Goal: Information Seeking & Learning: Learn about a topic

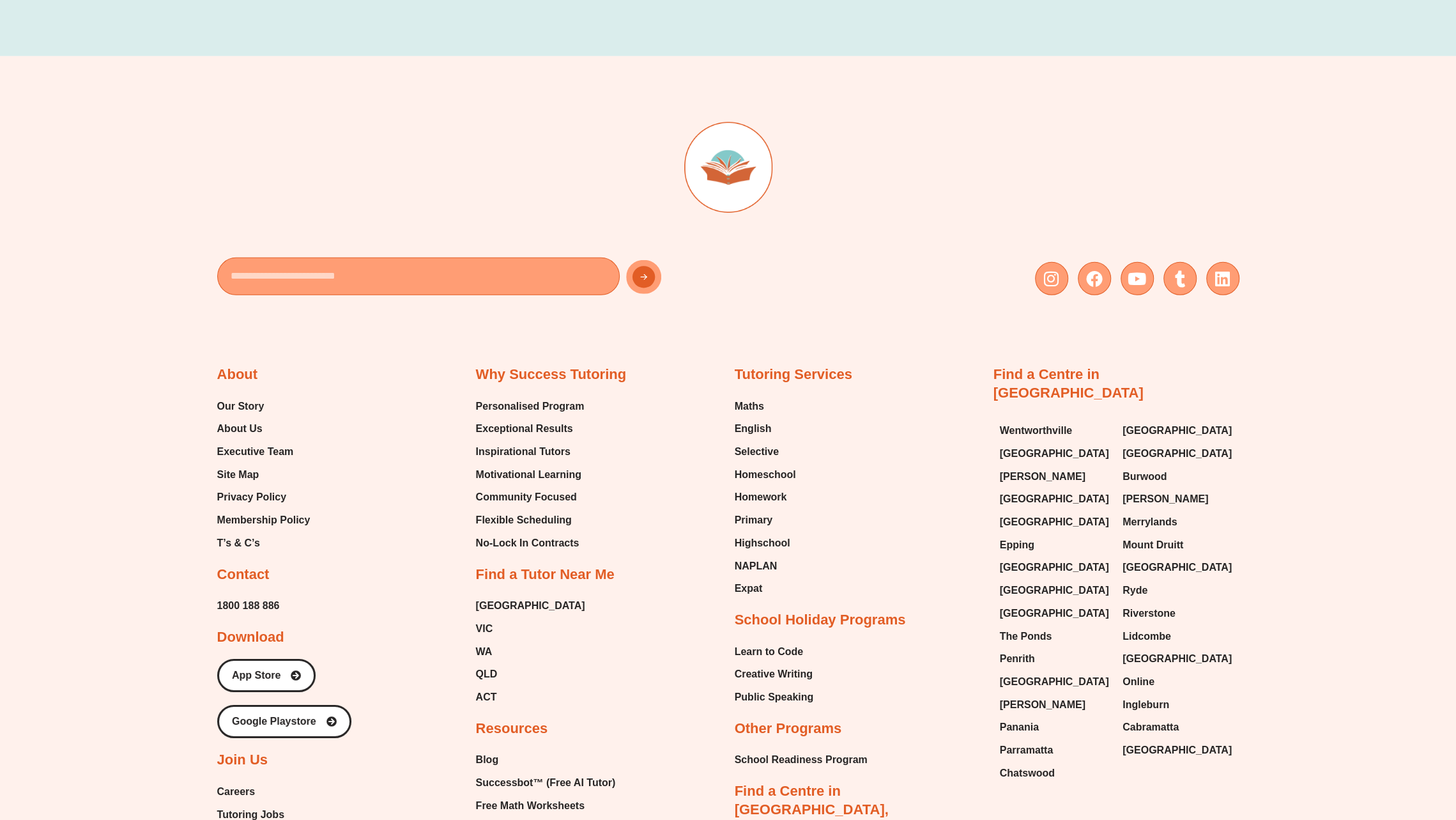
scroll to position [3426, 0]
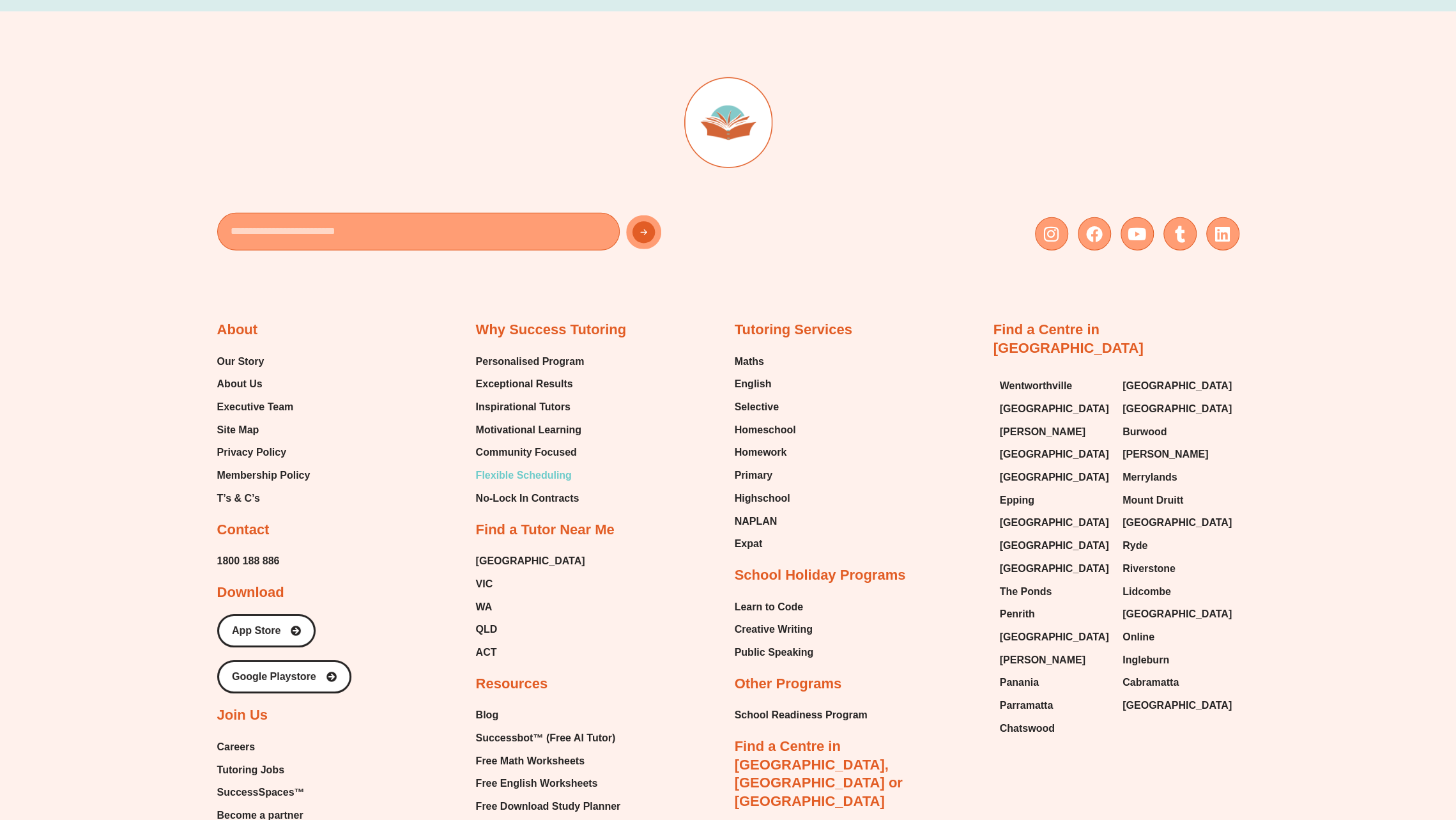
click at [529, 466] on span "Flexible Scheduling" at bounding box center [524, 475] width 96 height 19
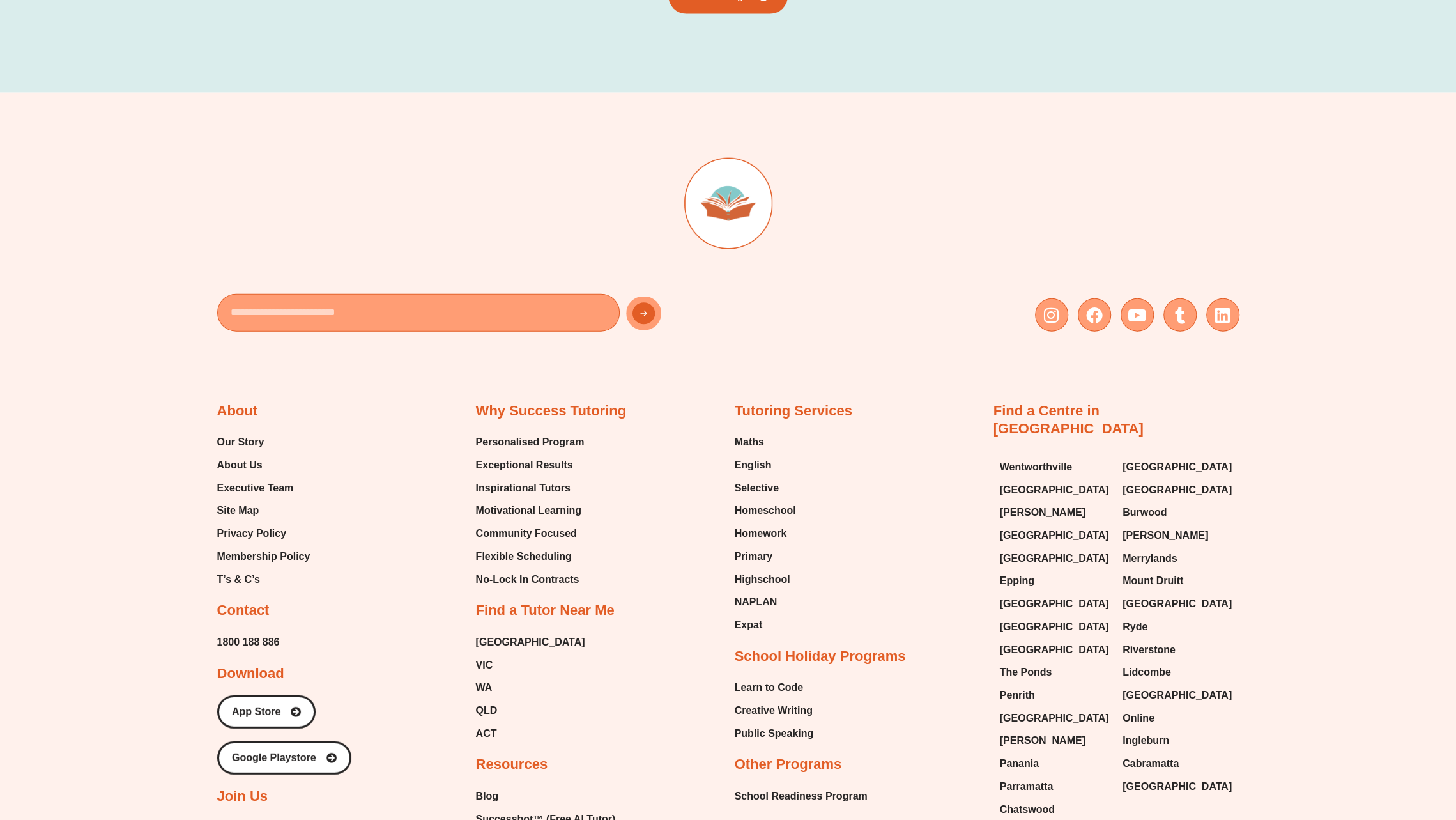
scroll to position [2681, 0]
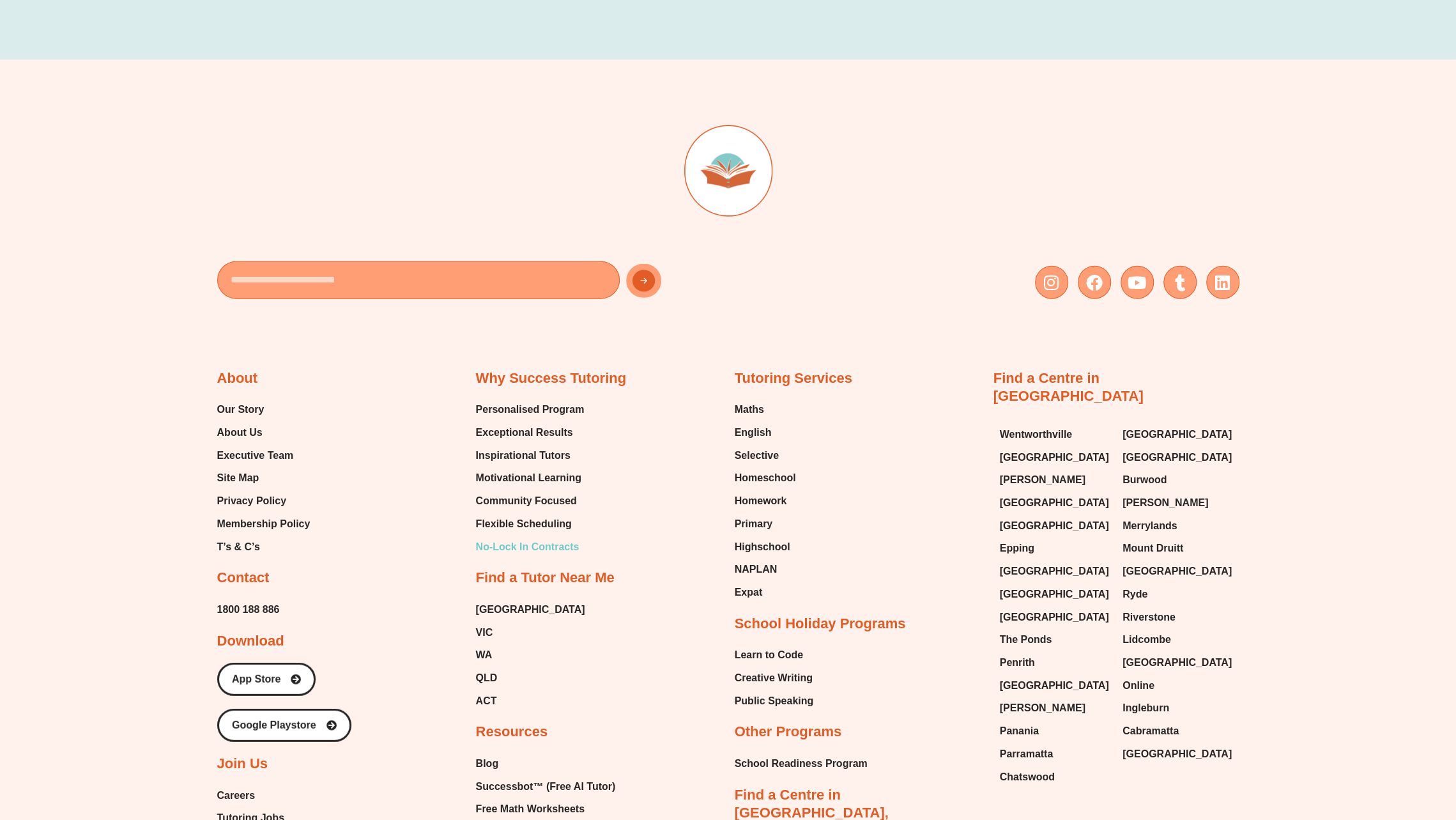
click at [502, 538] on span "No-Lock In Contracts" at bounding box center [527, 547] width 104 height 19
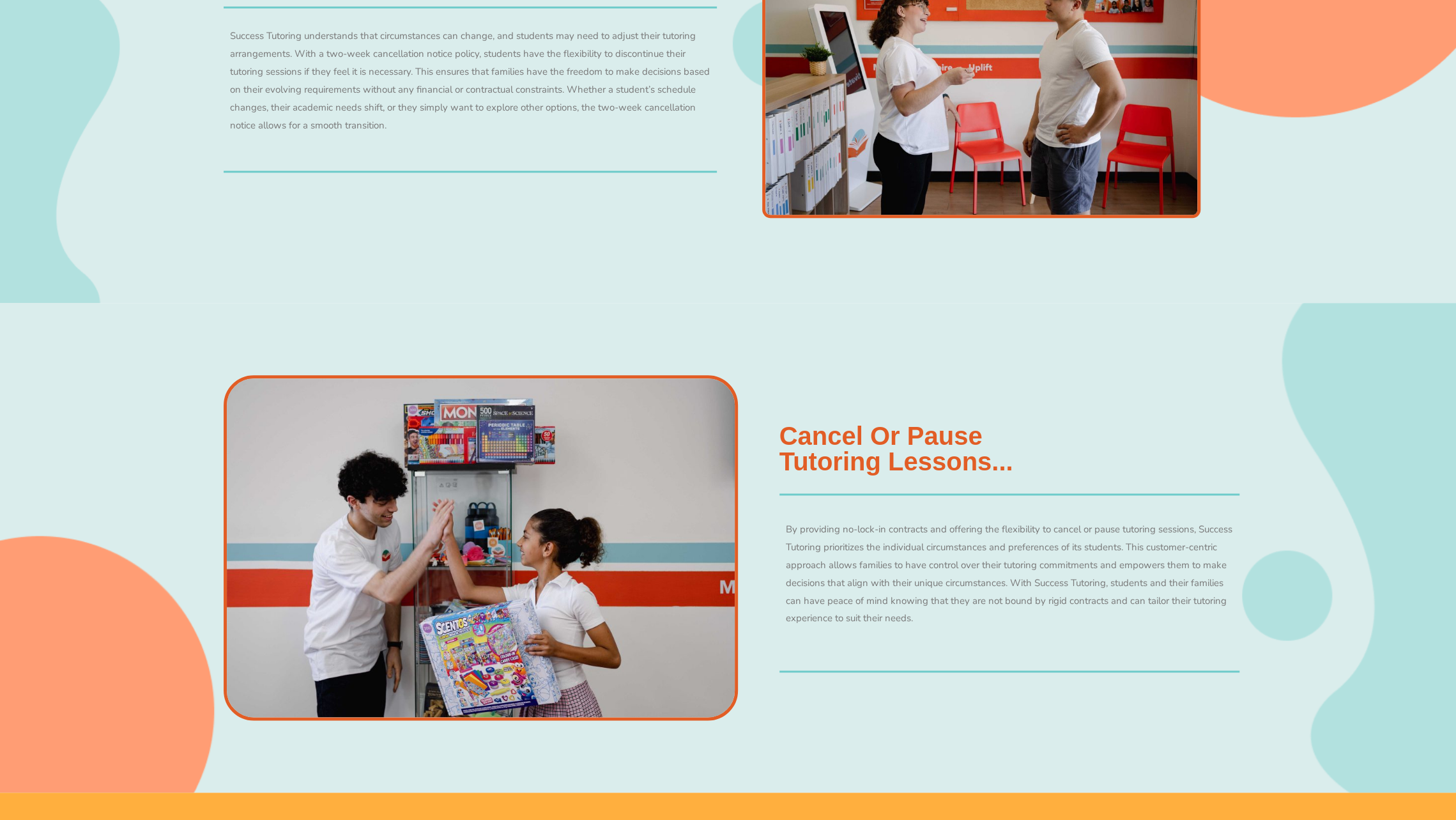
scroll to position [745, 0]
